Goal: Task Accomplishment & Management: Manage account settings

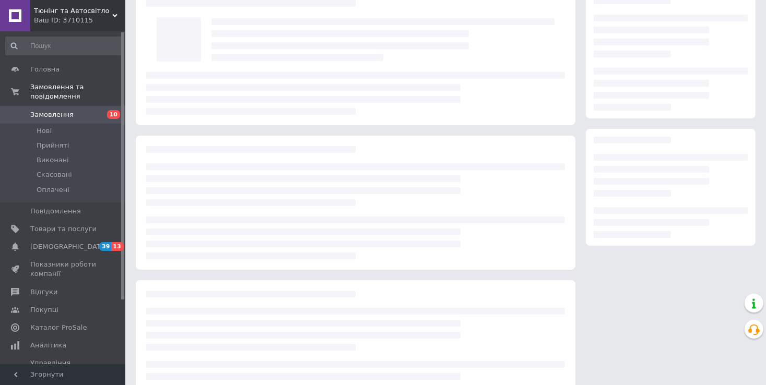
scroll to position [52, 0]
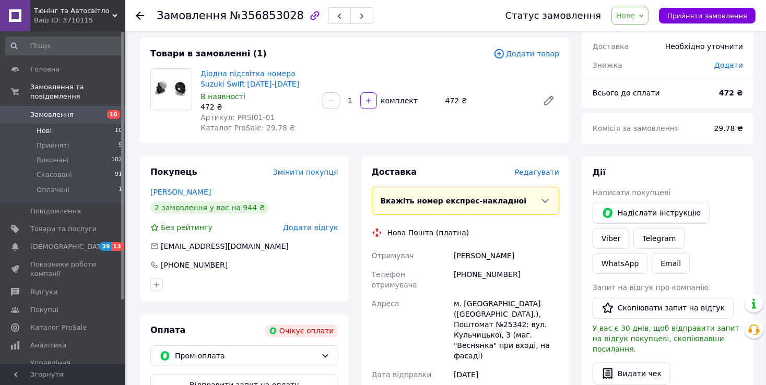
click at [43, 126] on span "Нові" at bounding box center [44, 130] width 15 height 9
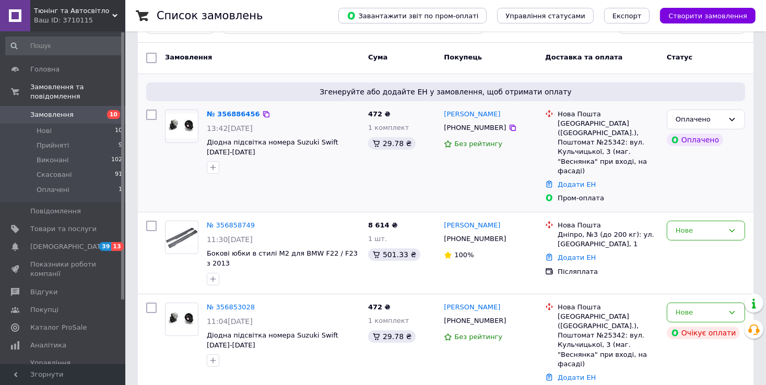
scroll to position [52, 0]
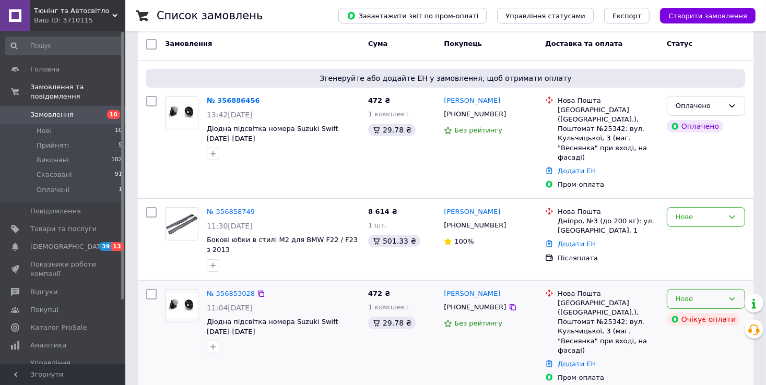
click at [706, 294] on div "Нове" at bounding box center [699, 299] width 48 height 11
click at [691, 349] on li "Скасовано" at bounding box center [705, 358] width 77 height 19
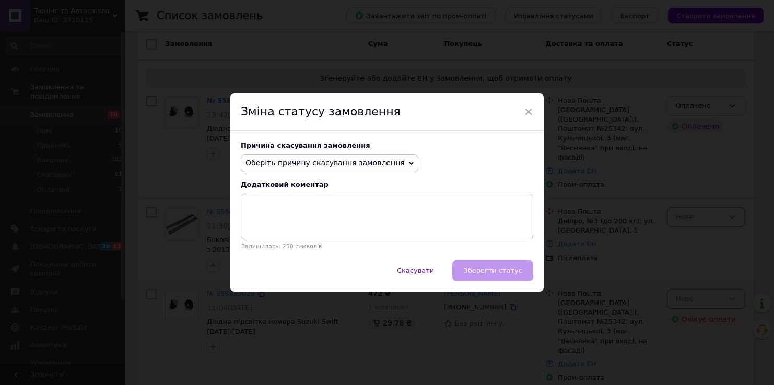
click at [344, 167] on span "Оберіть причину скасування замовлення" at bounding box center [324, 163] width 159 height 8
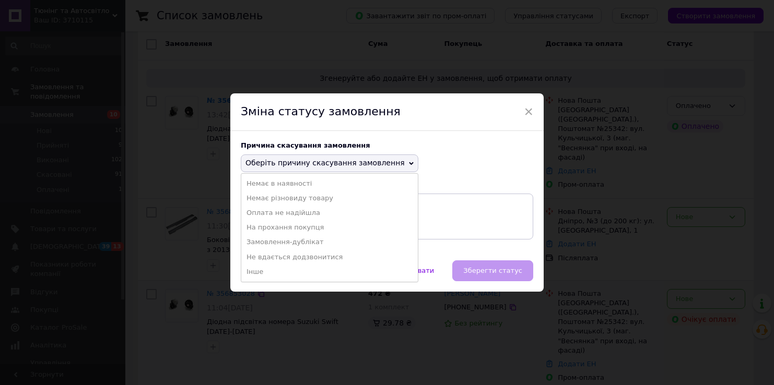
click at [285, 215] on li "Оплата не надійшла" at bounding box center [329, 213] width 176 height 15
click at [285, 215] on textarea at bounding box center [387, 217] width 292 height 46
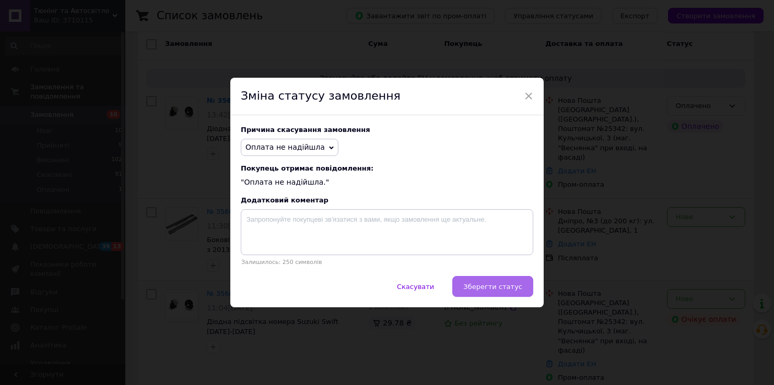
click at [501, 287] on span "Зберегти статус" at bounding box center [492, 287] width 59 height 8
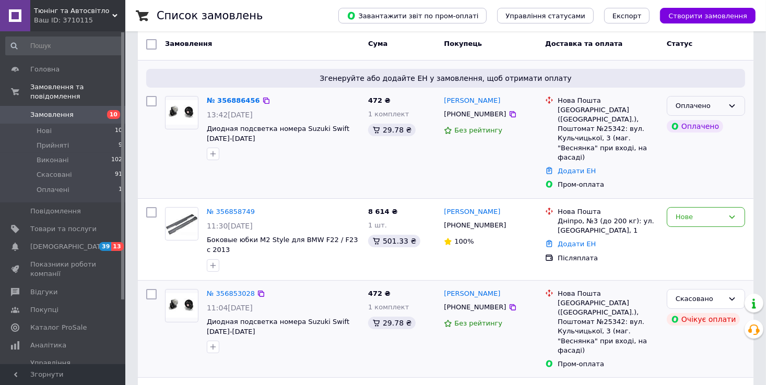
click at [730, 105] on icon at bounding box center [732, 105] width 6 height 3
click at [707, 127] on li "Прийнято" at bounding box center [705, 127] width 77 height 19
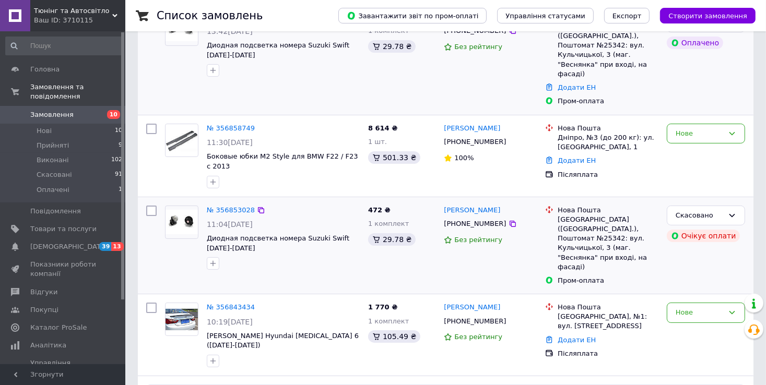
scroll to position [157, 0]
